Goal: Task Accomplishment & Management: Complete application form

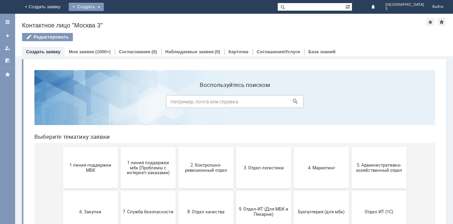
click at [104, 3] on div "Создать" at bounding box center [86, 7] width 35 height 8
click at [104, 7] on div "Создать" at bounding box center [86, 7] width 35 height 8
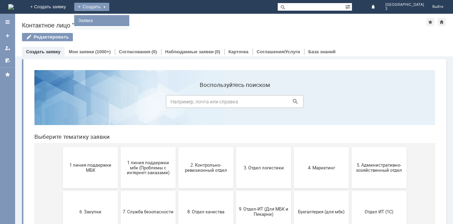
click at [128, 20] on link "Заявка" at bounding box center [102, 20] width 52 height 8
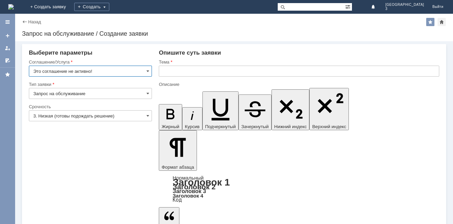
click at [97, 69] on input "Это соглашение не активно!" at bounding box center [90, 71] width 123 height 11
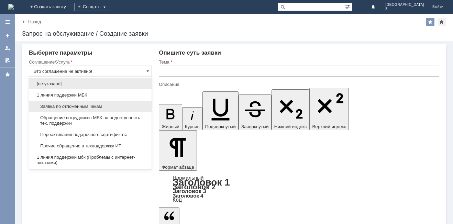
click at [54, 107] on span "Заявка по отложенным чекам" at bounding box center [90, 106] width 114 height 5
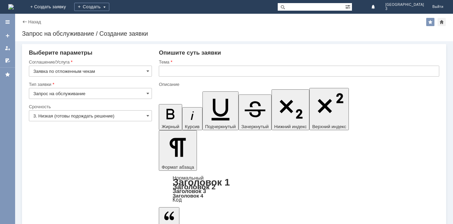
type input "Заявка по отложенным чекам"
click at [51, 115] on input "3. Низкая (готовы подождать решение)" at bounding box center [90, 115] width 123 height 11
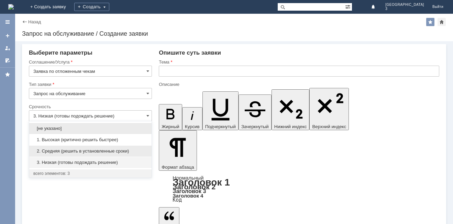
click at [55, 152] on span "2. Средняя (решить в установленные сроки)" at bounding box center [90, 150] width 114 height 5
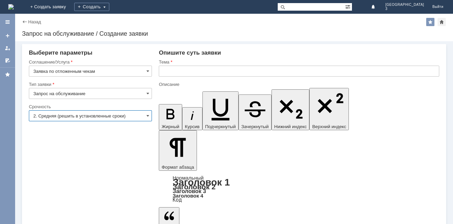
type input "2. Средняя (решить в установленные сроки)"
click at [170, 71] on input "text" at bounding box center [299, 71] width 280 height 11
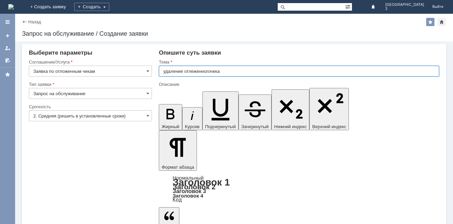
click at [192, 71] on input "удаление отлеженногочека" at bounding box center [299, 71] width 280 height 11
click at [210, 72] on input "удаление отложенногочека" at bounding box center [299, 71] width 280 height 11
type input "удаление отложенного чека"
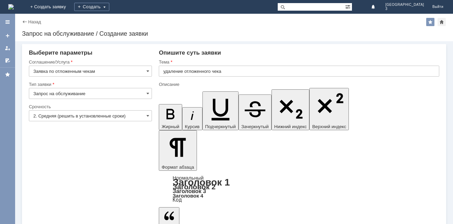
click at [175, 87] on div "Описание" at bounding box center [298, 84] width 279 height 4
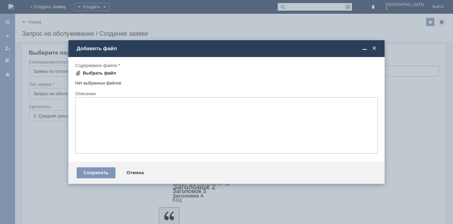
click at [91, 73] on div "Выбрать файл" at bounding box center [99, 72] width 33 height 5
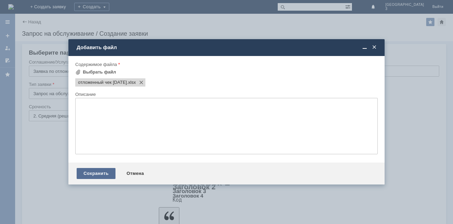
click at [88, 172] on div "Сохранить" at bounding box center [96, 173] width 39 height 11
